Goal: Obtain resource: Obtain resource

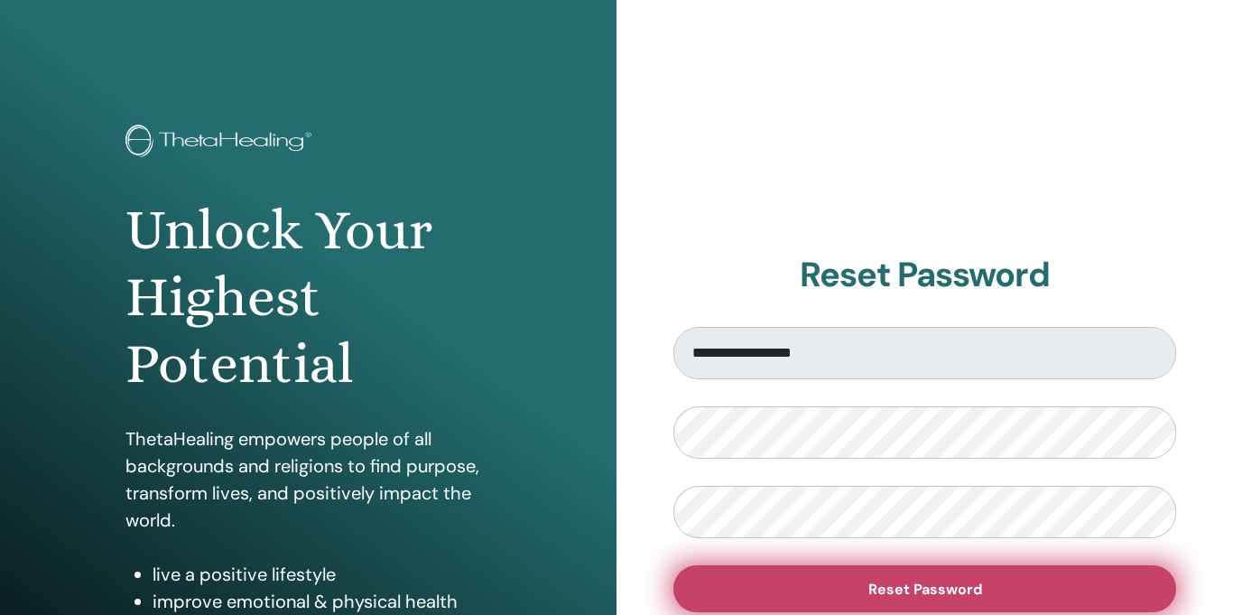
click at [844, 581] on button "Reset Password" at bounding box center [925, 588] width 503 height 47
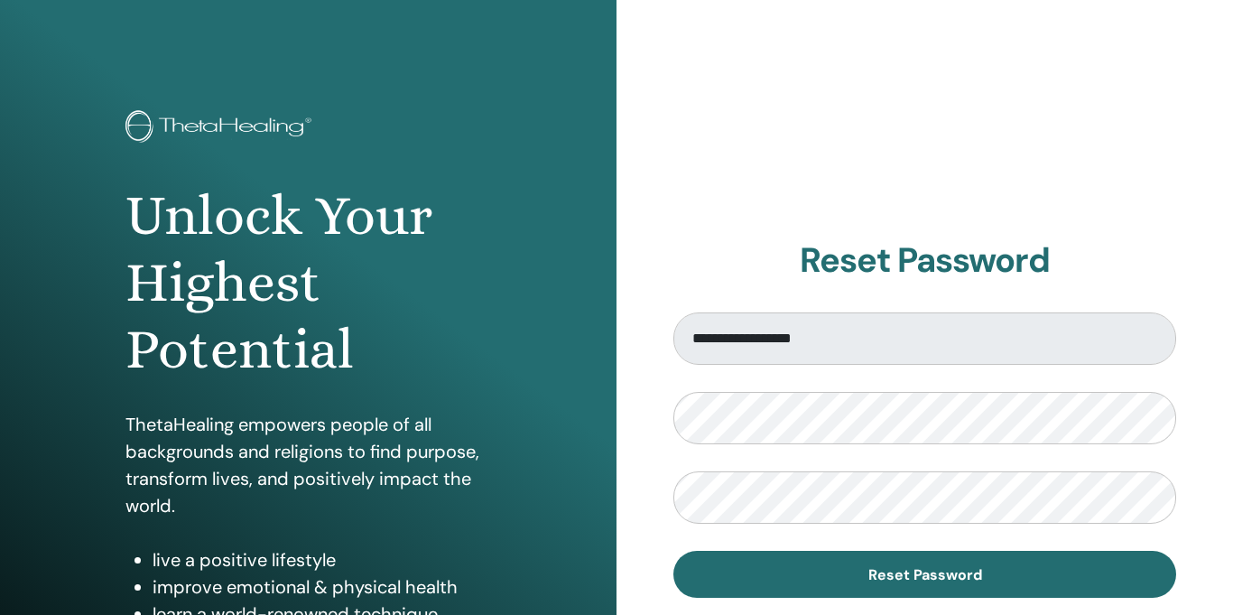
scroll to position [40, 0]
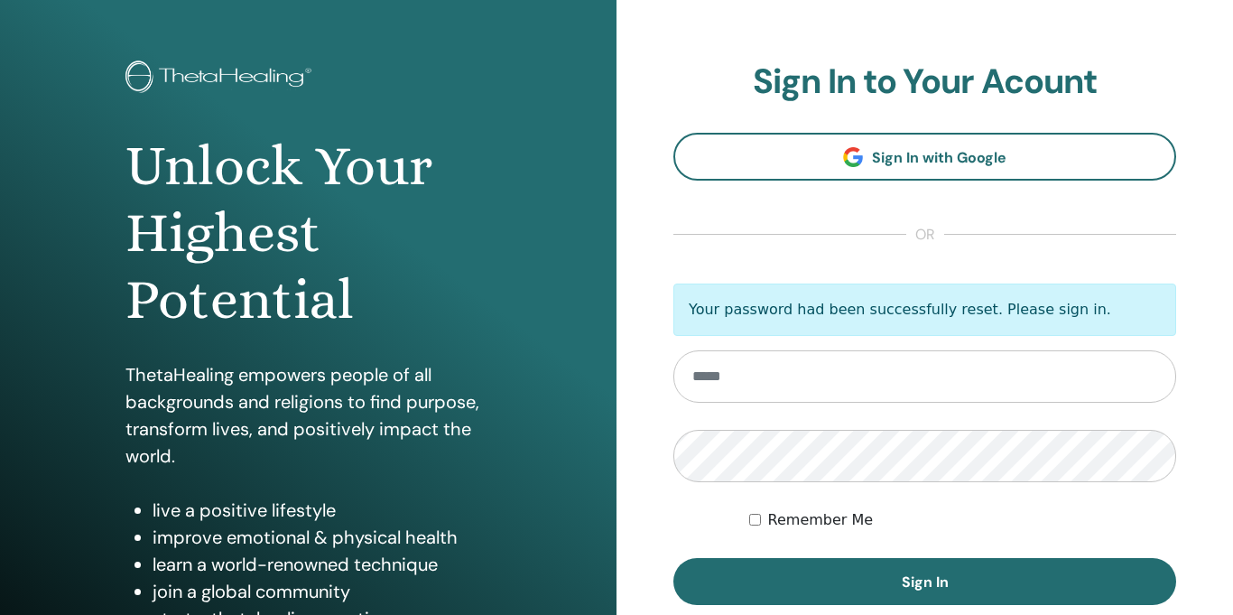
scroll to position [88, 0]
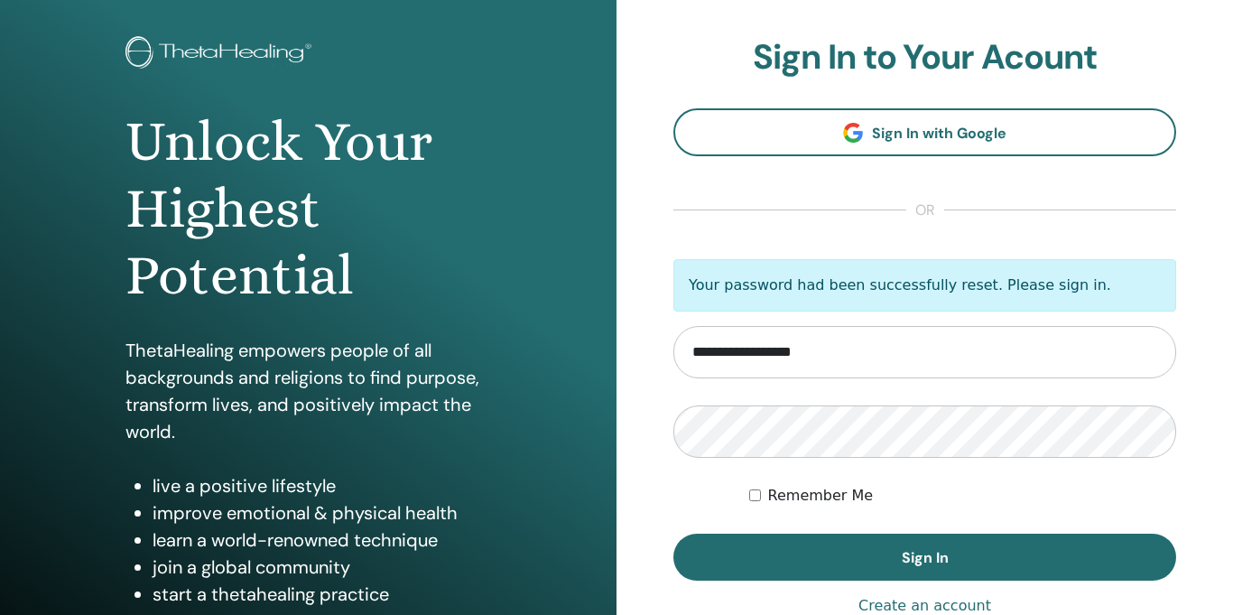
type input "**********"
click at [760, 495] on div "Remember Me" at bounding box center [962, 496] width 427 height 22
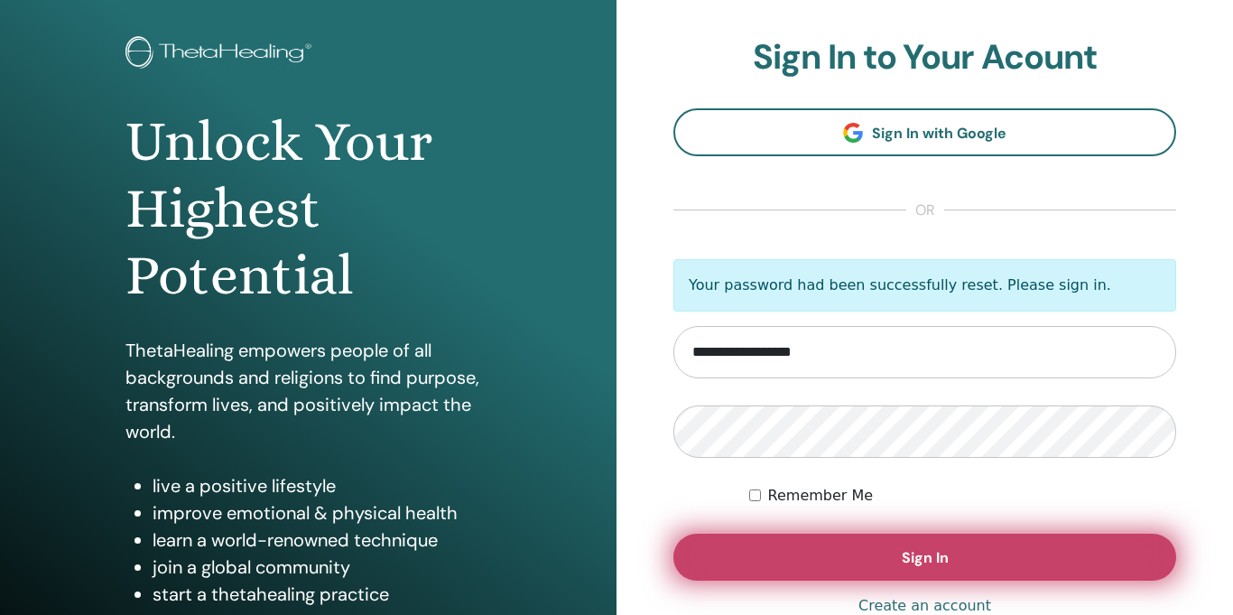
click at [753, 547] on button "Sign In" at bounding box center [925, 557] width 503 height 47
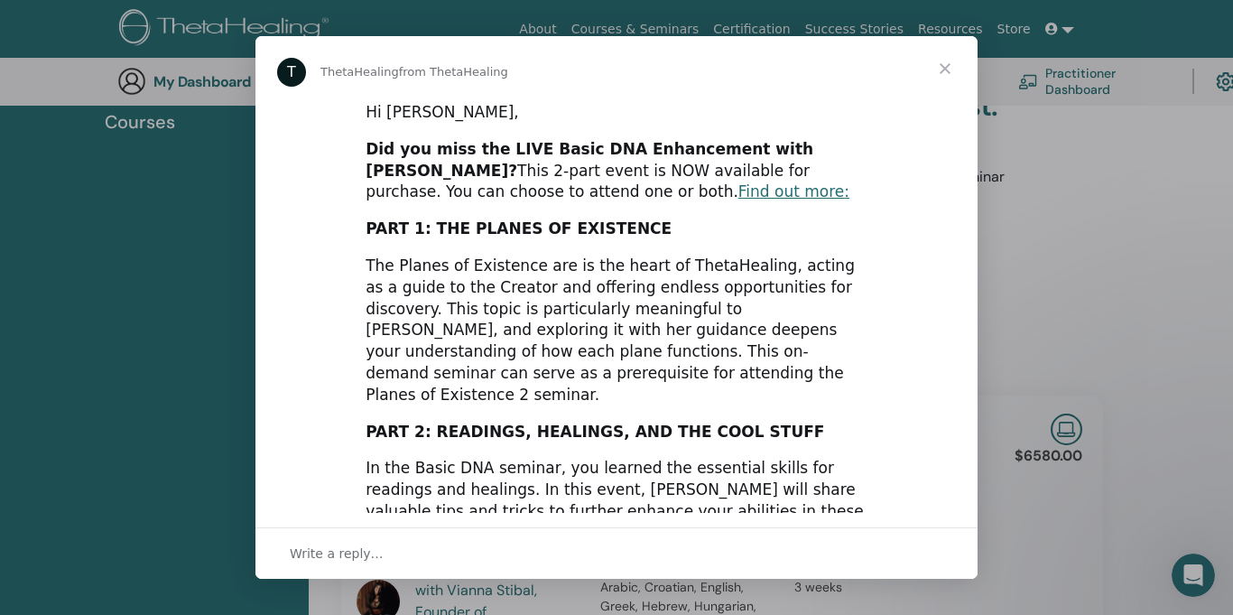
click at [943, 70] on span "Close" at bounding box center [945, 68] width 65 height 65
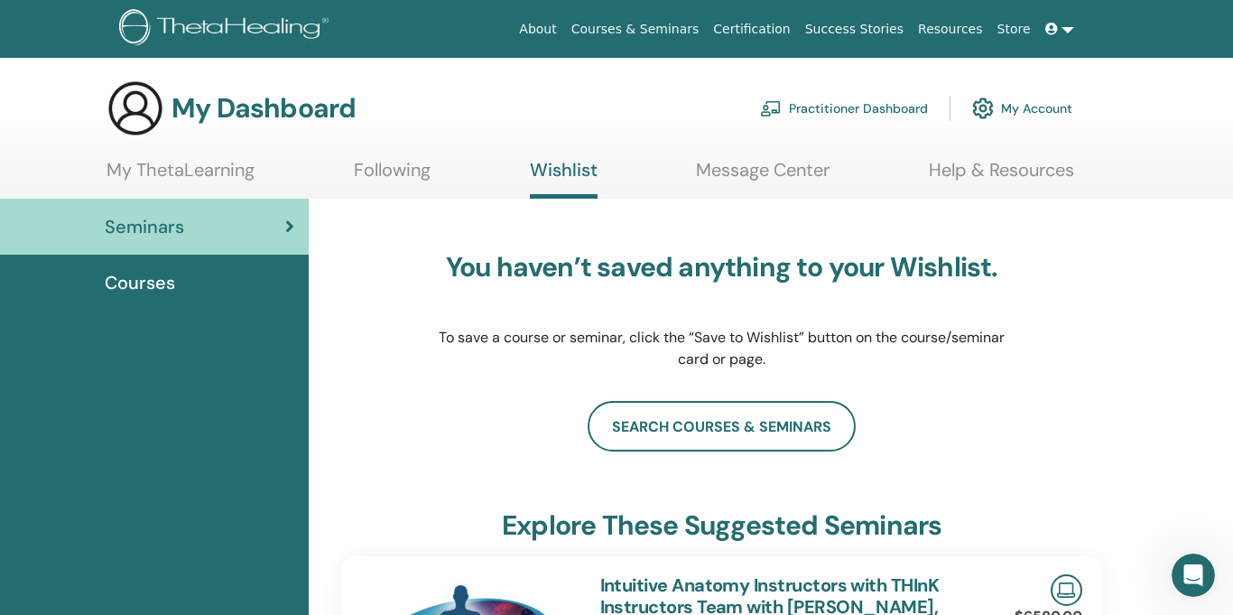
click at [114, 293] on span "Courses" at bounding box center [140, 282] width 70 height 27
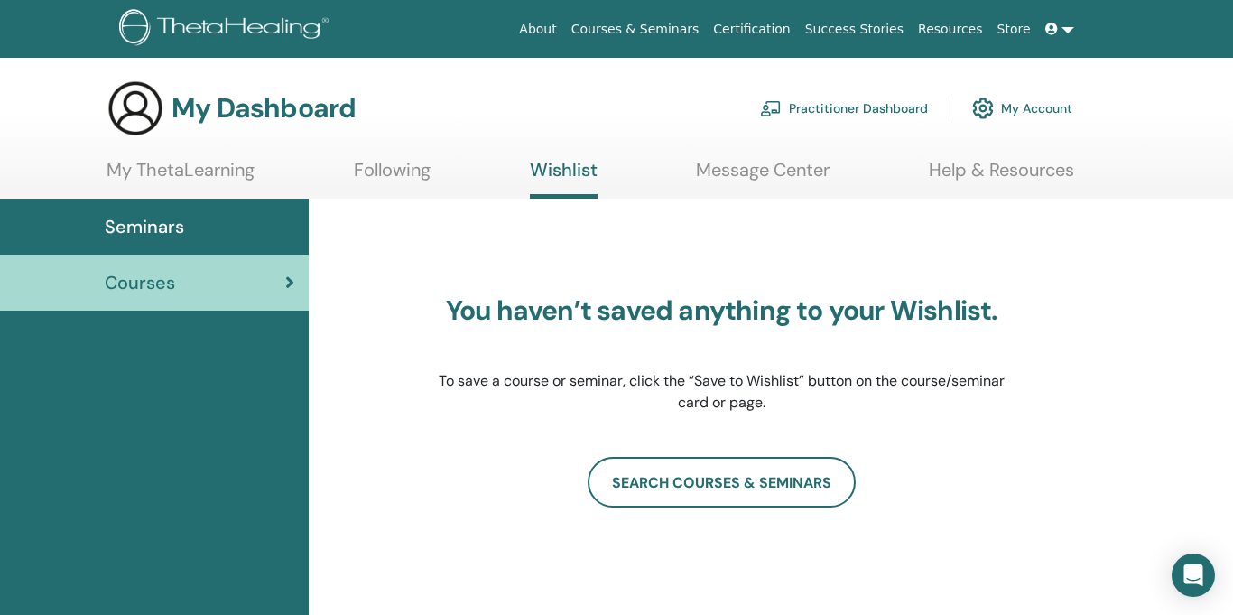
click at [838, 111] on link "Practitioner Dashboard" at bounding box center [844, 108] width 168 height 40
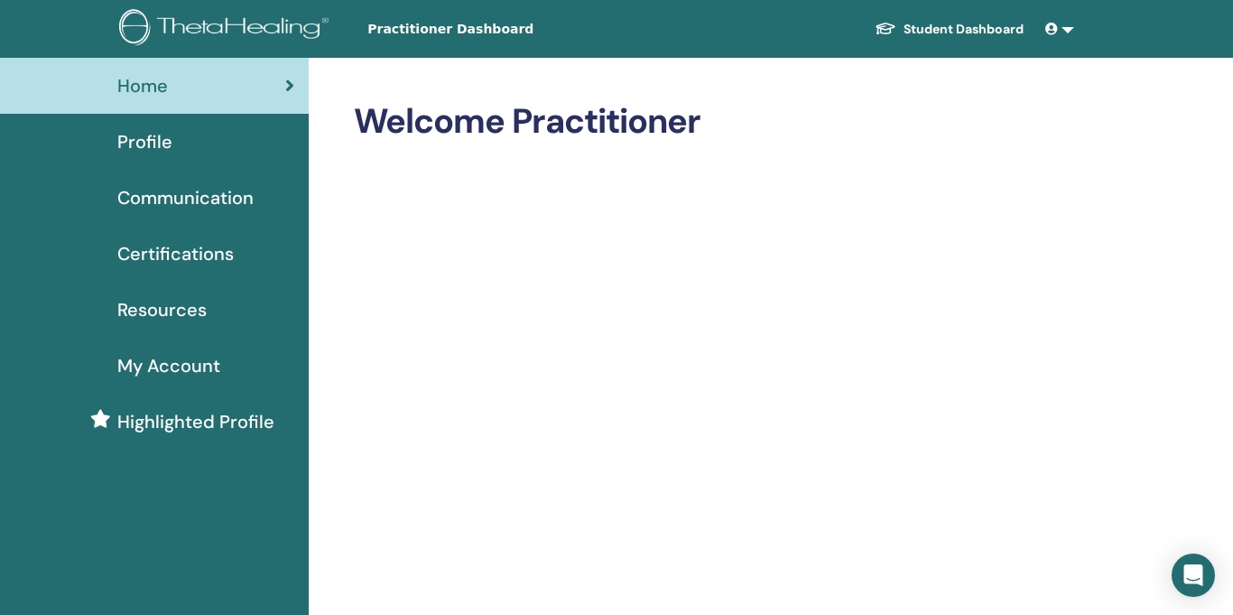
click at [139, 263] on span "Certifications" at bounding box center [175, 253] width 116 height 27
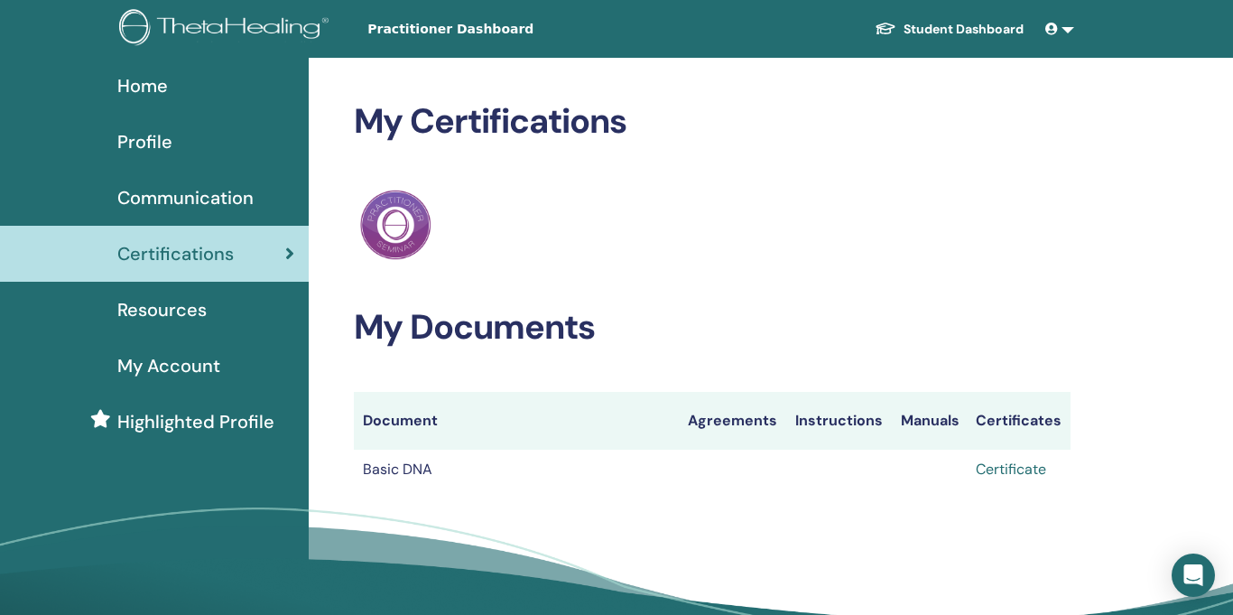
click at [1018, 474] on link "Certificate" at bounding box center [1011, 469] width 70 height 19
